Goal: Book appointment/travel/reservation

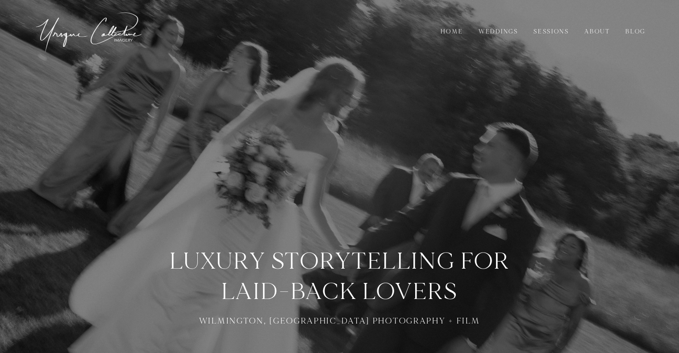
click at [544, 32] on link "Sessions" at bounding box center [551, 32] width 46 height 10
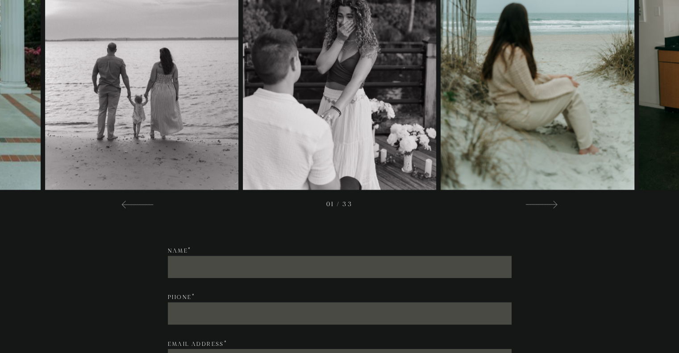
scroll to position [1380, 0]
click at [129, 205] on div at bounding box center [138, 203] width 32 height 11
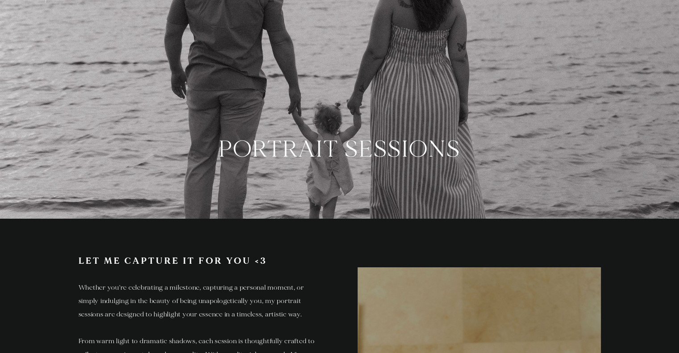
scroll to position [0, 0]
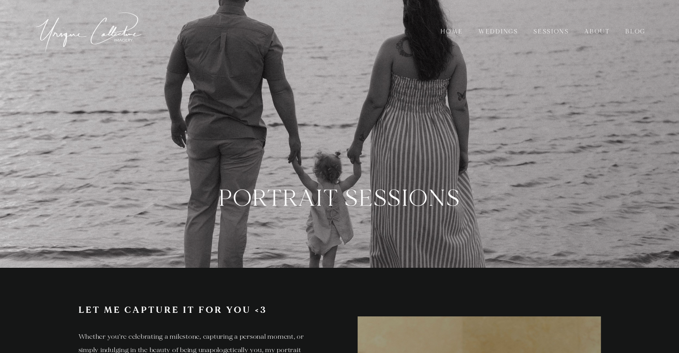
click at [591, 32] on link "About" at bounding box center [597, 32] width 37 height 10
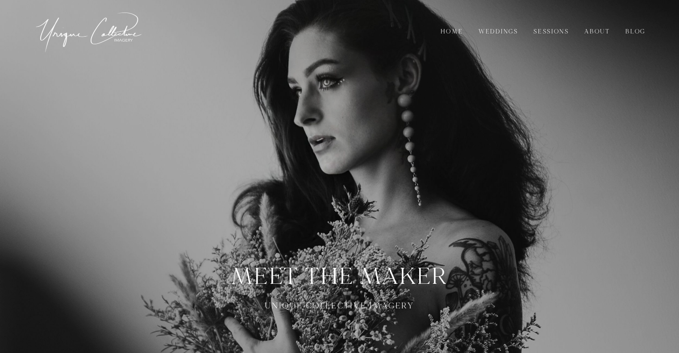
click at [448, 31] on link "Home" at bounding box center [451, 32] width 33 height 10
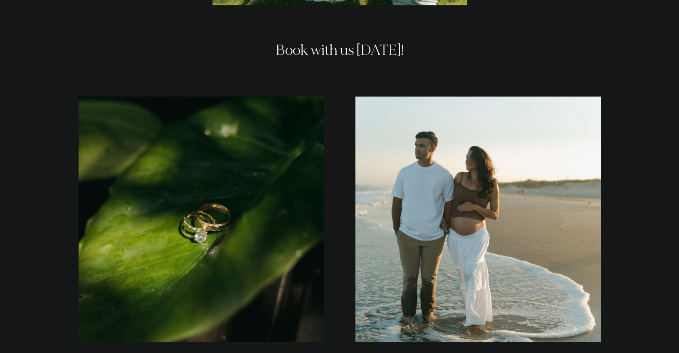
scroll to position [1558, 0]
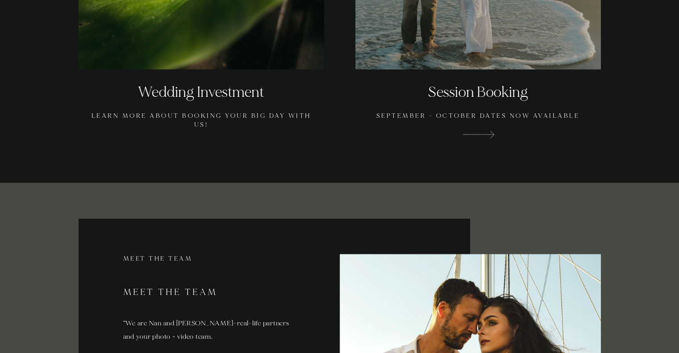
click at [506, 71] on div "Session Booking September - October dates now available" at bounding box center [477, 103] width 245 height 69
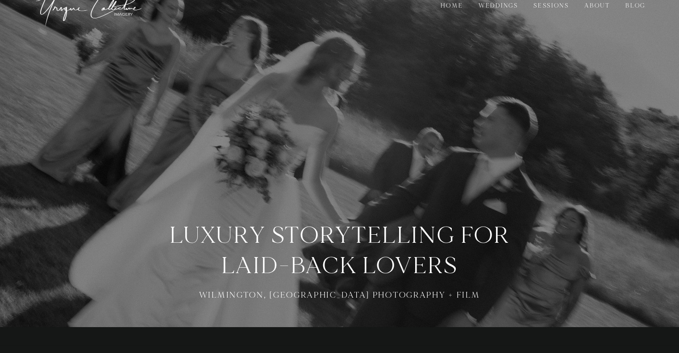
scroll to position [0, 0]
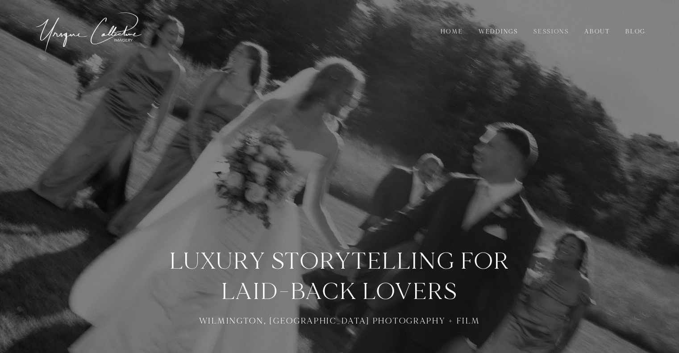
click at [541, 26] on li "Sessions" at bounding box center [551, 31] width 46 height 11
click at [545, 33] on link "Sessions" at bounding box center [551, 32] width 46 height 10
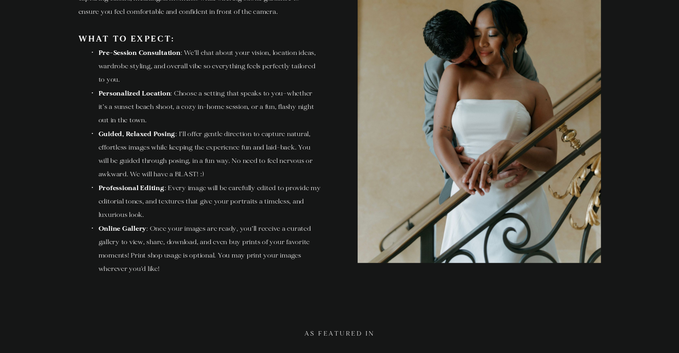
scroll to position [406, 0]
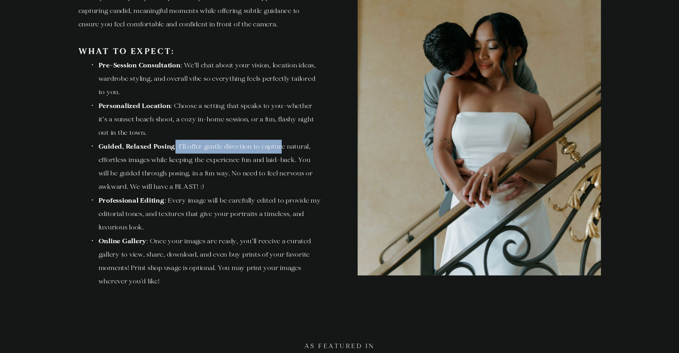
drag, startPoint x: 177, startPoint y: 145, endPoint x: 285, endPoint y: 145, distance: 108.4
click at [285, 145] on span ": I’ll offer gentle direction to capture natural, effortless images while keepi…" at bounding box center [207, 166] width 216 height 49
click at [241, 146] on span ": I’ll offer gentle direction to capture natural, effortless images while keepi…" at bounding box center [207, 166] width 216 height 49
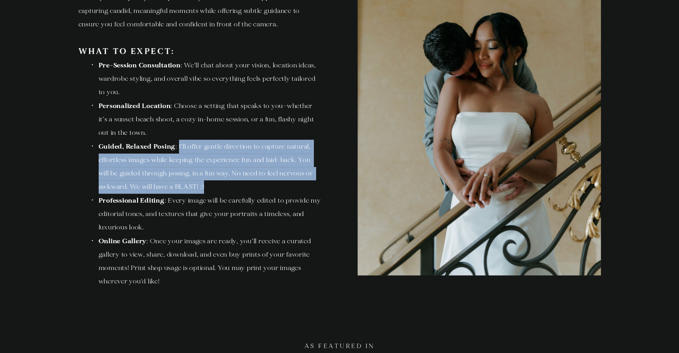
drag, startPoint x: 178, startPoint y: 145, endPoint x: 217, endPoint y: 185, distance: 55.5
click at [217, 185] on li "Guided, Relaxed Posing : I’ll offer gentle direction to capture natural, effort…" at bounding box center [204, 167] width 233 height 54
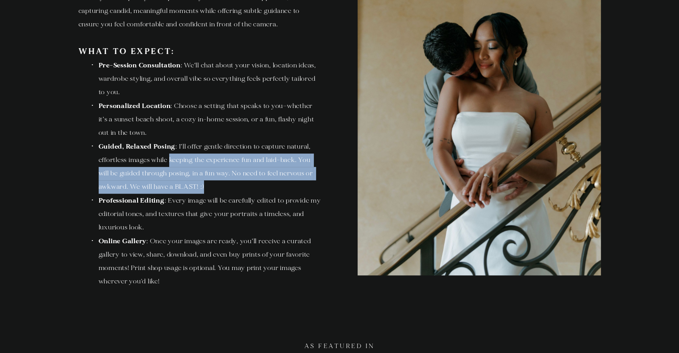
drag, startPoint x: 217, startPoint y: 185, endPoint x: 180, endPoint y: 160, distance: 44.4
click at [180, 160] on li "Guided, Relaxed Posing : I’ll offer gentle direction to capture natural, effort…" at bounding box center [204, 167] width 233 height 54
click at [208, 165] on li "Guided, Relaxed Posing : I’ll offer gentle direction to capture natural, effort…" at bounding box center [204, 167] width 233 height 54
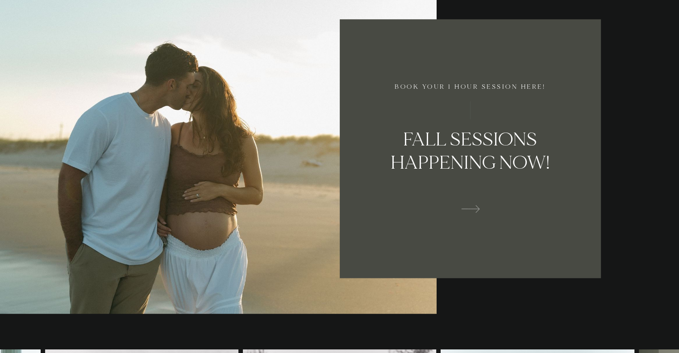
scroll to position [981, 0]
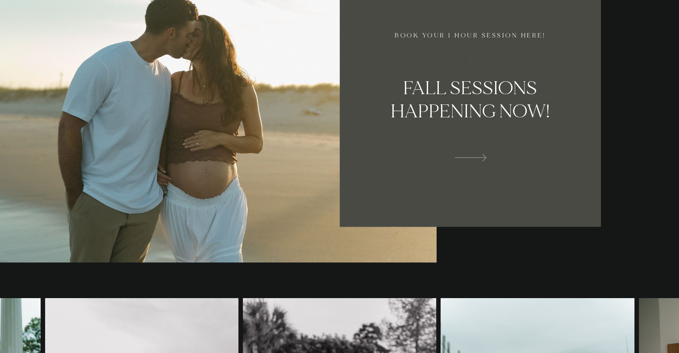
click at [460, 151] on div at bounding box center [470, 156] width 32 height 13
